Goal: Find contact information: Find contact information

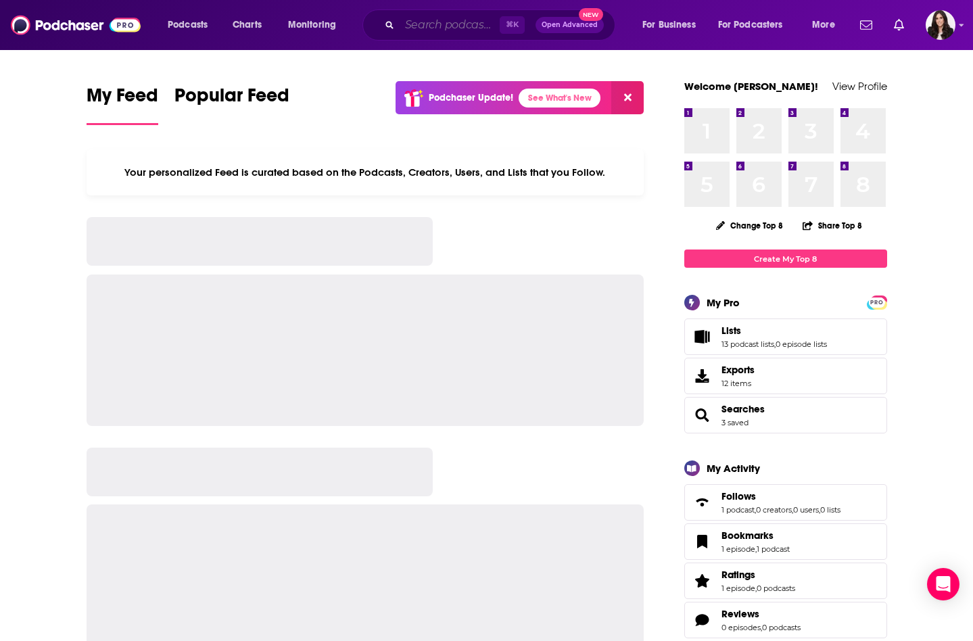
click at [422, 28] on input "Search podcasts, credits, & more..." at bounding box center [449, 25] width 100 height 22
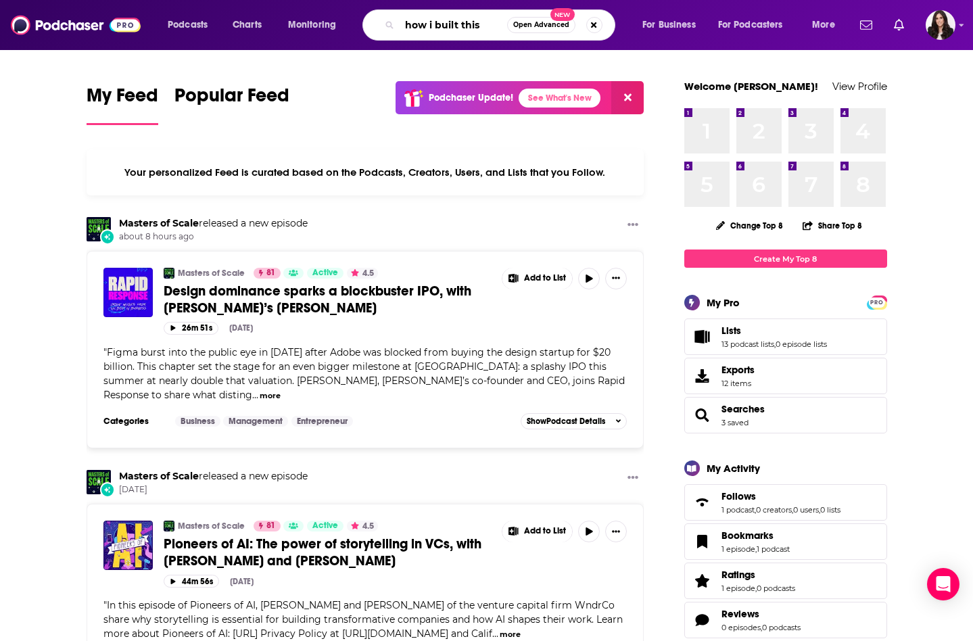
type input "how i built this"
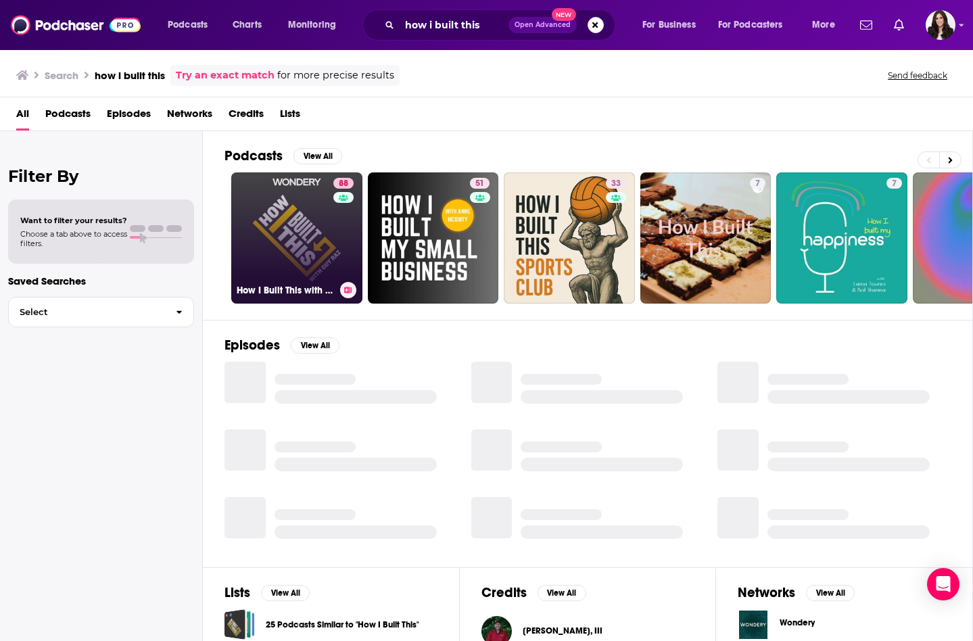
click at [278, 240] on link "88 How I Built This with [PERSON_NAME]" at bounding box center [296, 237] width 131 height 131
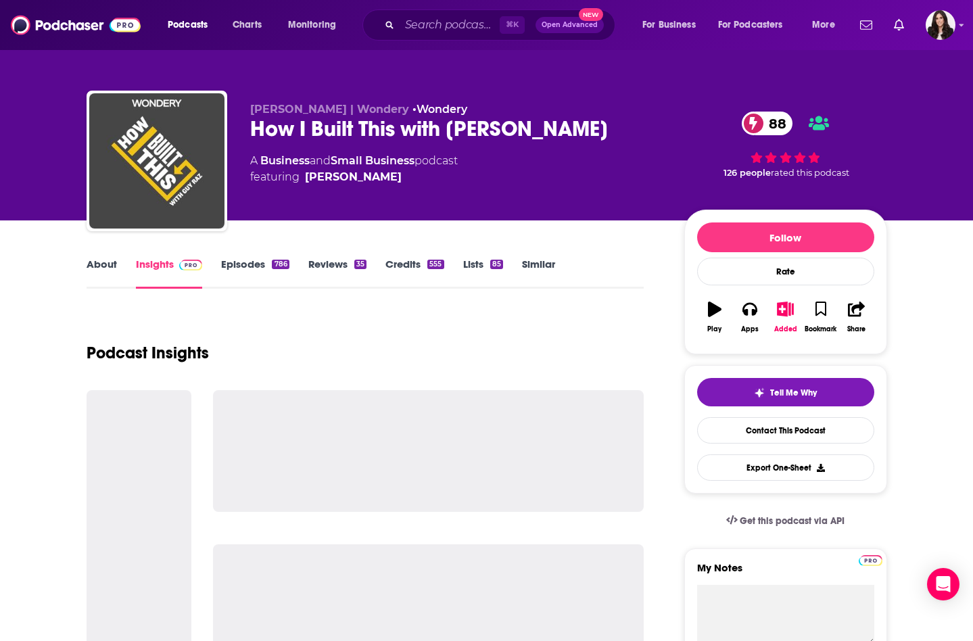
click at [401, 259] on link "Credits 555" at bounding box center [414, 272] width 58 height 31
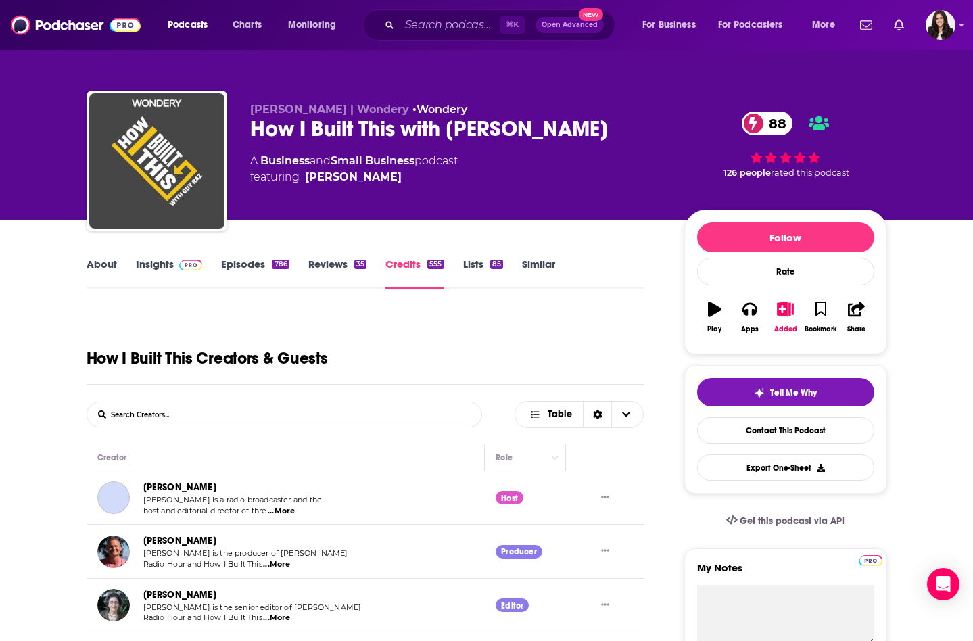
scroll to position [157, 0]
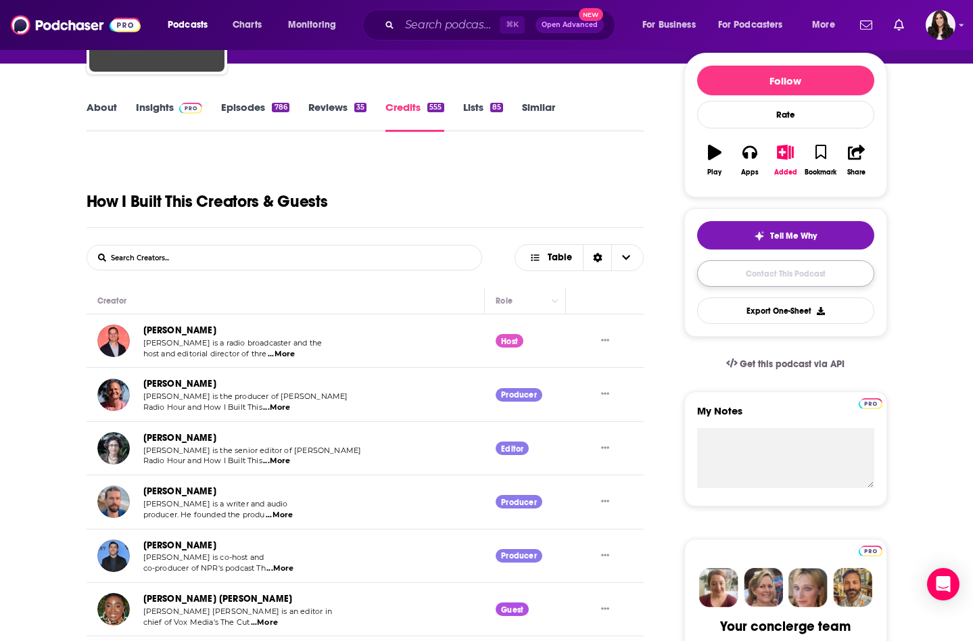
click at [769, 272] on link "Contact This Podcast" at bounding box center [785, 273] width 177 height 26
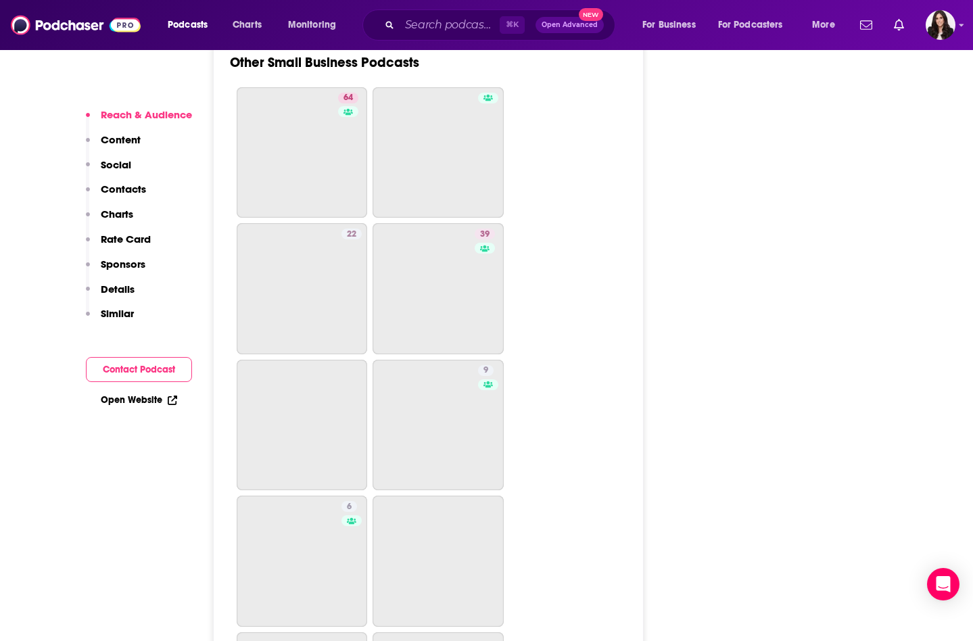
scroll to position [4246, 0]
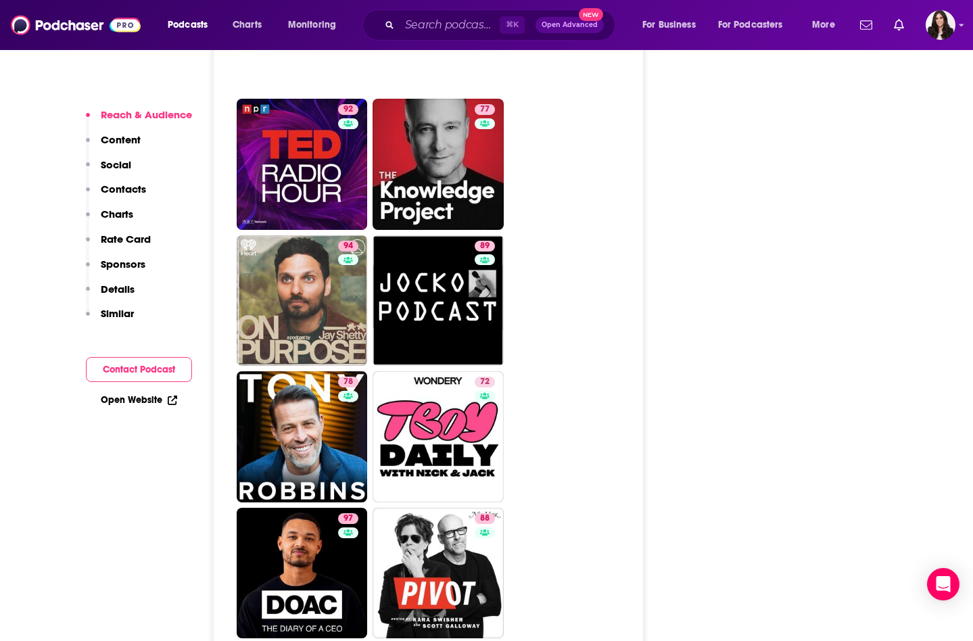
click at [143, 369] on button "Contact Podcast" at bounding box center [139, 369] width 106 height 25
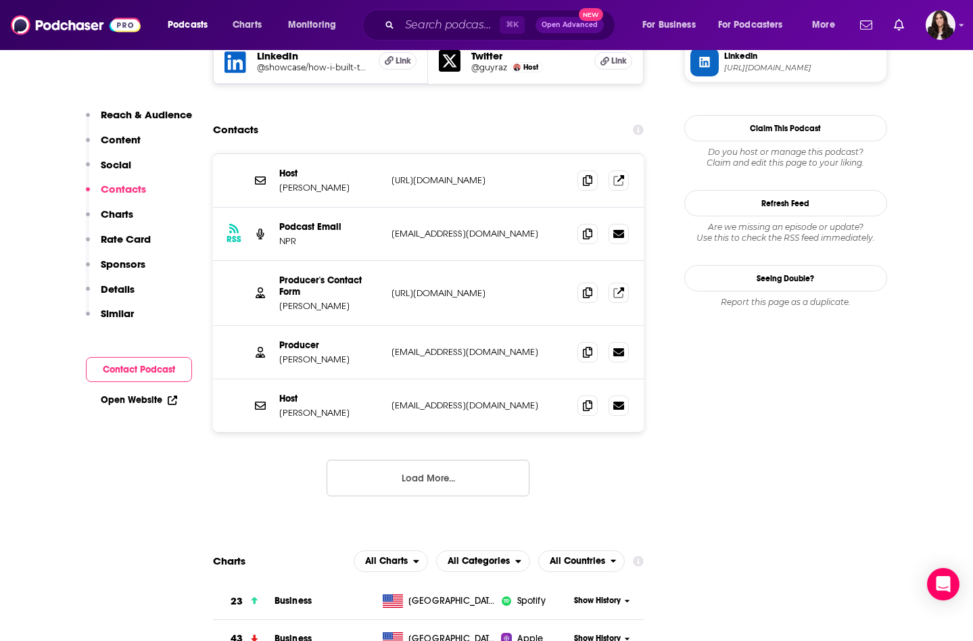
scroll to position [1348, 0]
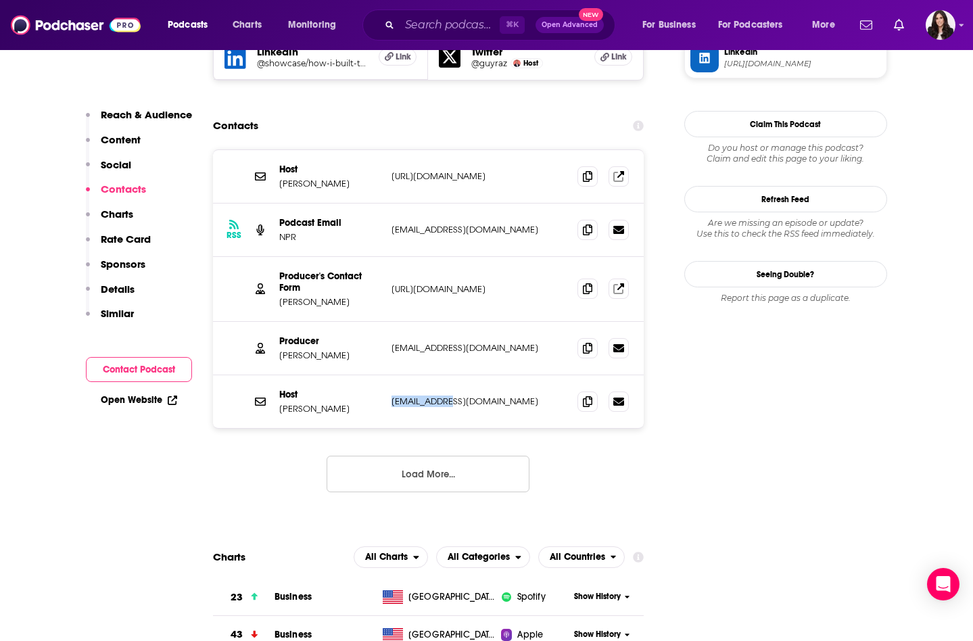
drag, startPoint x: 458, startPoint y: 317, endPoint x: 391, endPoint y: 317, distance: 67.6
click at [391, 395] on p "[EMAIL_ADDRESS][DOMAIN_NAME]" at bounding box center [479, 400] width 176 height 11
copy p "[EMAIL_ADDRESS][DOMAIN_NAME]"
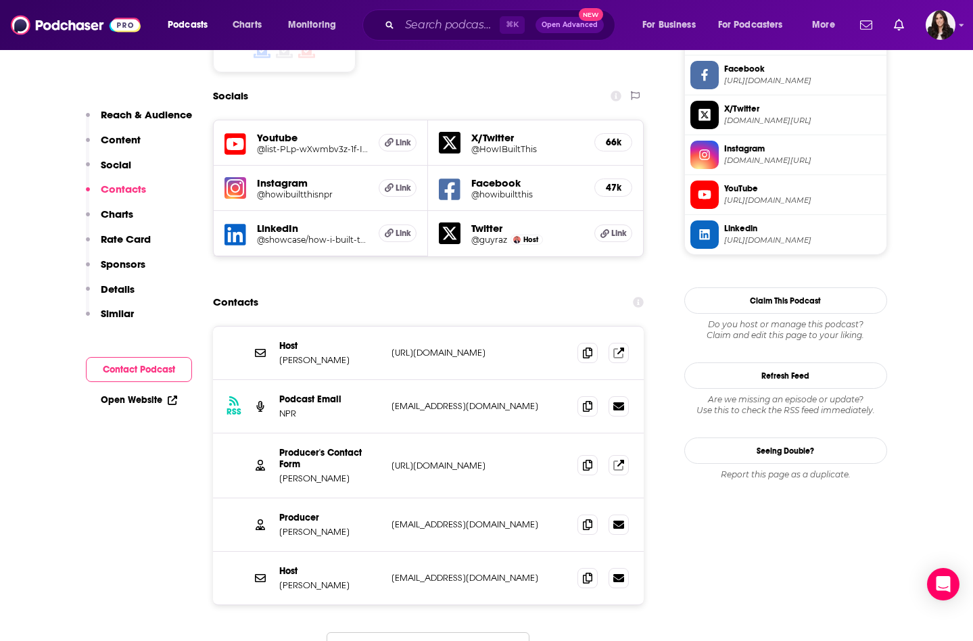
scroll to position [1171, 0]
click at [446, 347] on p "[URL][DOMAIN_NAME]" at bounding box center [479, 352] width 176 height 11
click at [438, 347] on p "[URL][DOMAIN_NAME]" at bounding box center [479, 352] width 176 height 11
click at [619, 347] on icon at bounding box center [618, 352] width 11 height 11
drag, startPoint x: 463, startPoint y: 497, endPoint x: 391, endPoint y: 497, distance: 72.3
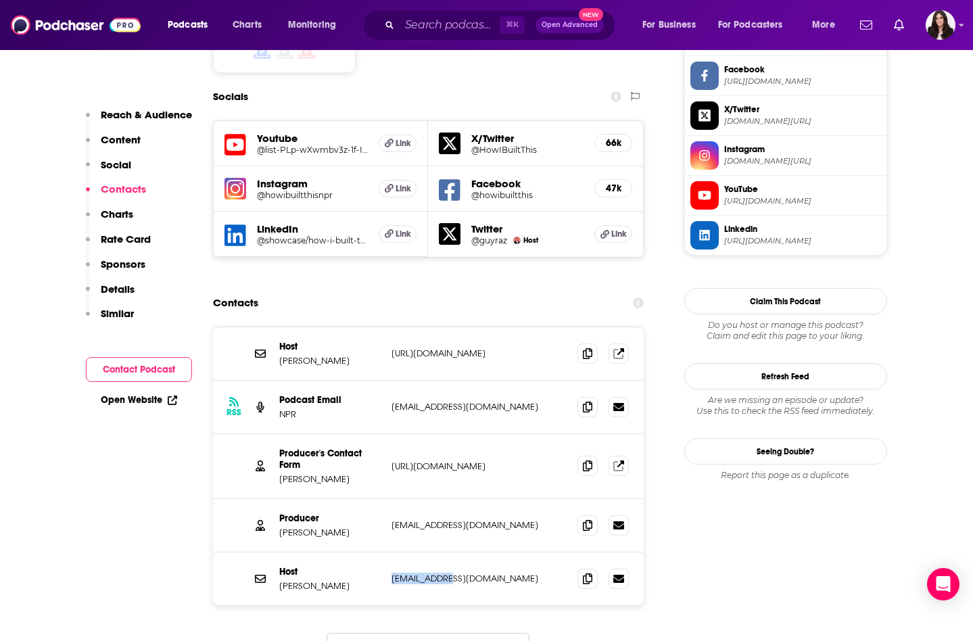
click at [391, 572] on p "[EMAIL_ADDRESS][DOMAIN_NAME]" at bounding box center [479, 577] width 176 height 11
copy p "[EMAIL_ADDRESS][DOMAIN_NAME]"
